Goal: Information Seeking & Learning: Learn about a topic

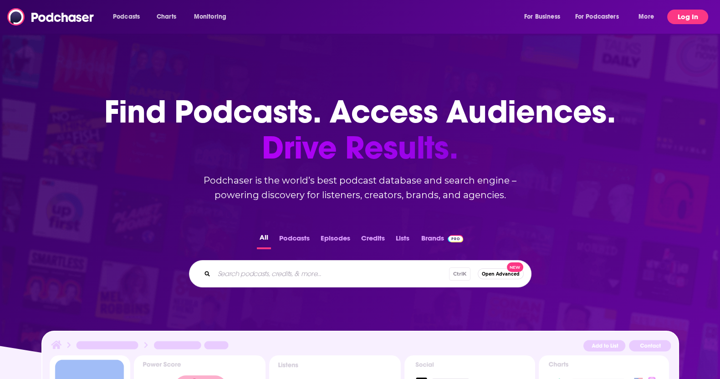
click at [684, 17] on button "Log In" at bounding box center [687, 17] width 41 height 15
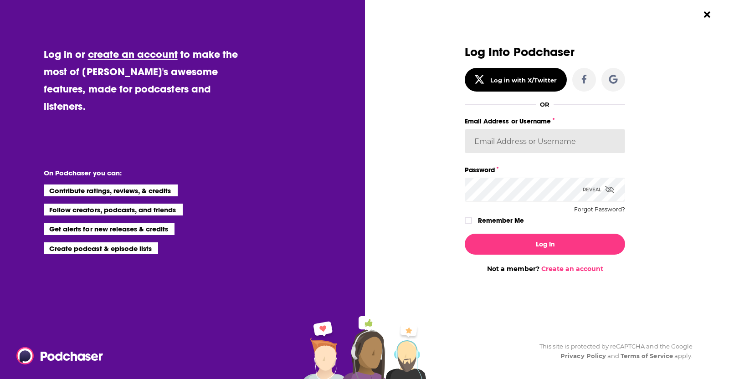
type input "[DOMAIN_NAME][EMAIL_ADDRESS][DOMAIN_NAME]"
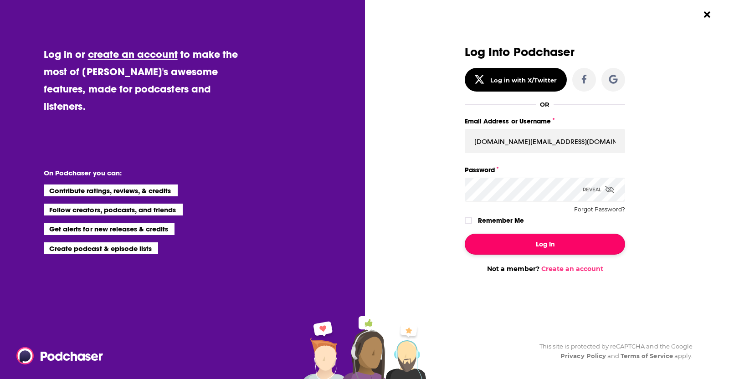
click at [489, 247] on button "Log In" at bounding box center [545, 244] width 160 height 21
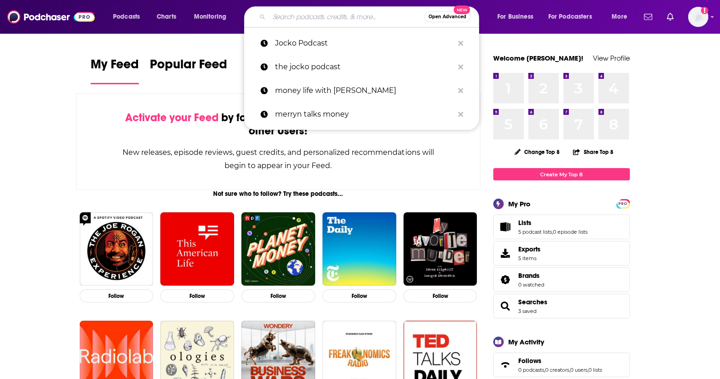
click at [325, 18] on input "Search podcasts, credits, & more..." at bounding box center [346, 17] width 155 height 15
paste input "Asia Tech Podcast"
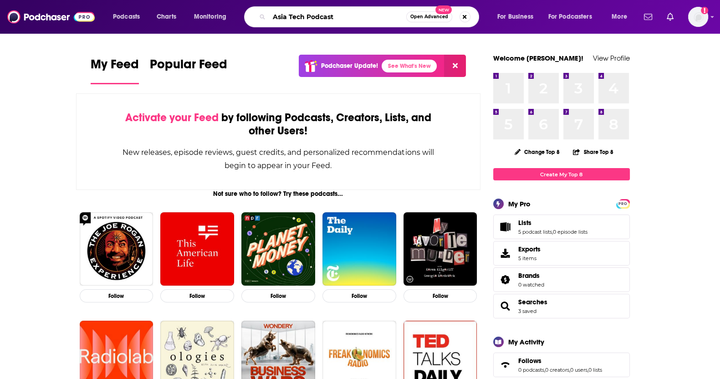
type input "Asia Tech Podcast"
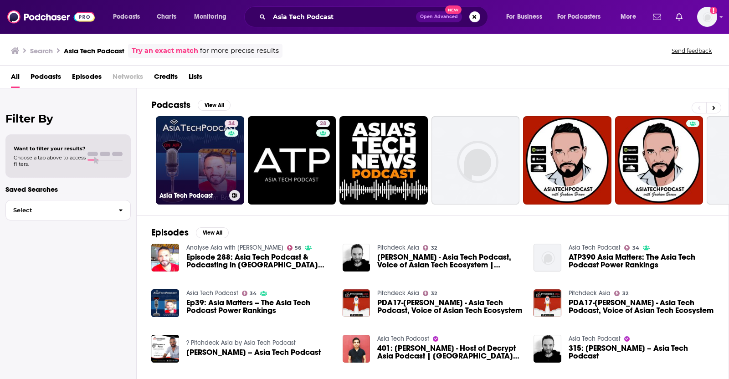
click at [179, 177] on link "34 Asia Tech Podcast" at bounding box center [200, 160] width 88 height 88
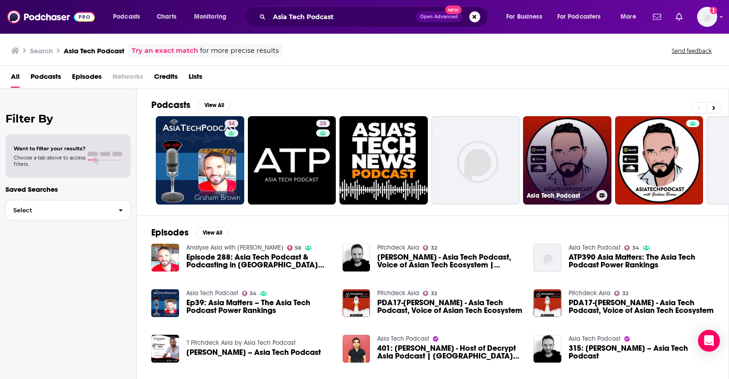
click at [553, 146] on link "Asia Tech Podcast" at bounding box center [567, 160] width 88 height 88
